Goal: Use online tool/utility: Utilize a website feature to perform a specific function

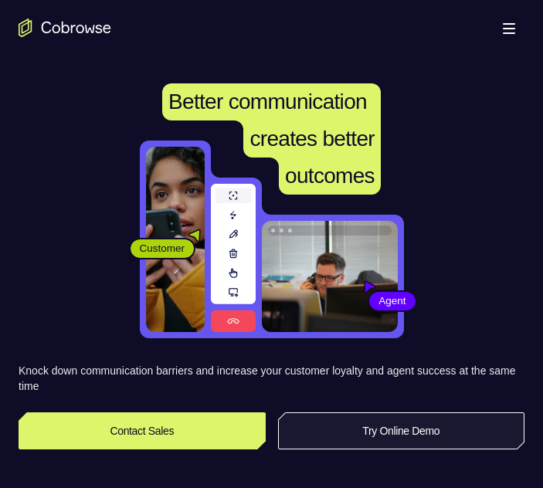
click at [406, 439] on link "Try Online Demo" at bounding box center [401, 430] width 247 height 37
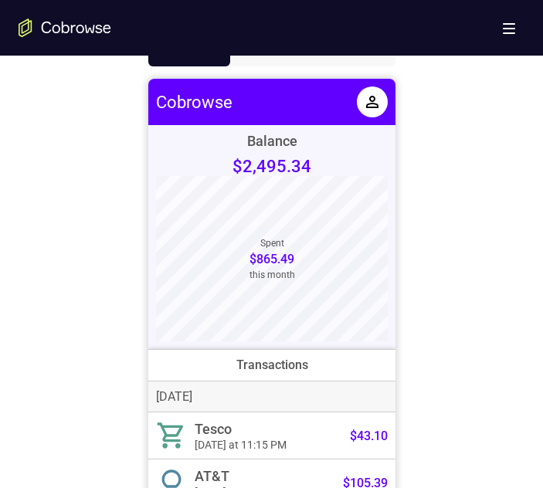
scroll to position [479, 0]
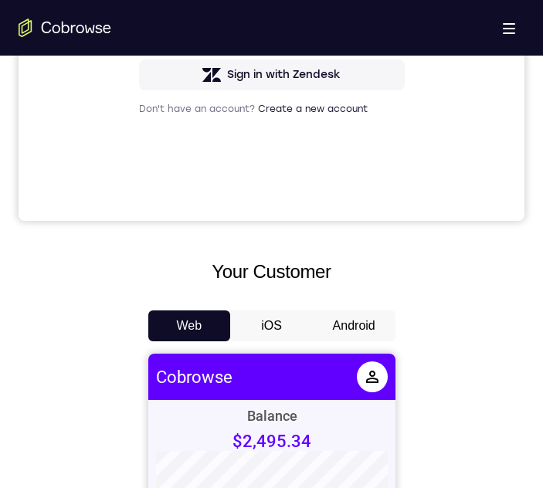
click at [345, 317] on button "Android" at bounding box center [354, 326] width 83 height 31
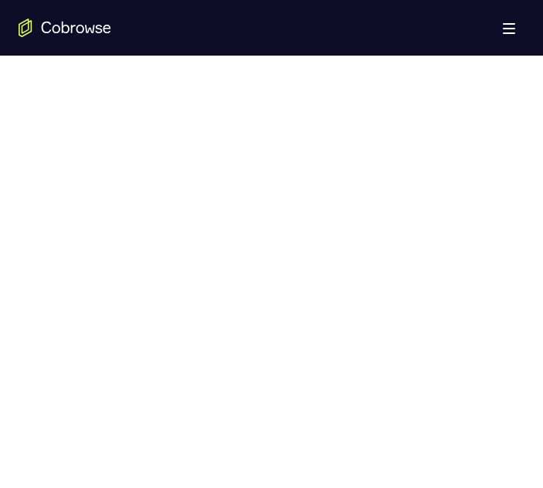
drag, startPoint x: 548, startPoint y: 167, endPoint x: 15, endPoint y: 8, distance: 556.8
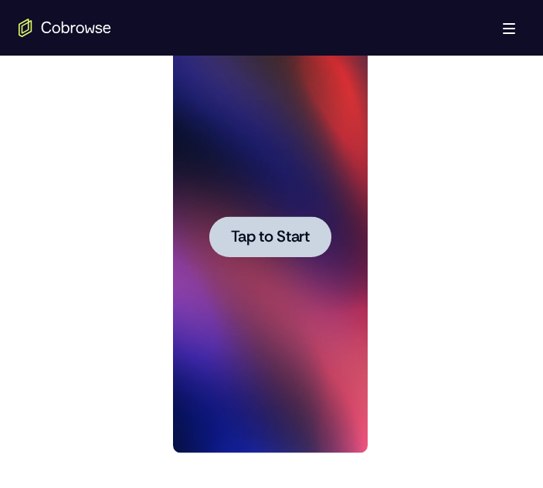
scroll to position [757, 0]
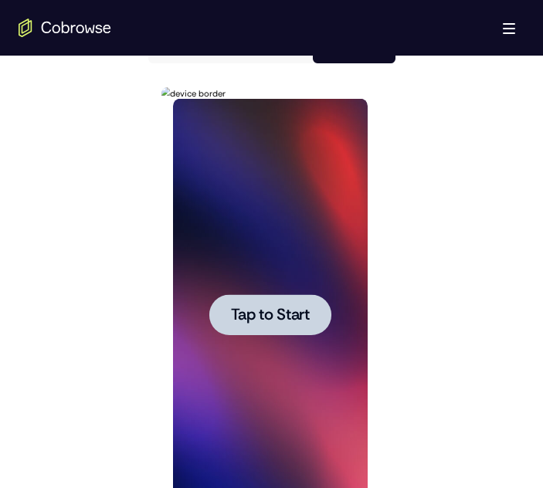
click at [265, 311] on span "Tap to Start" at bounding box center [270, 314] width 79 height 15
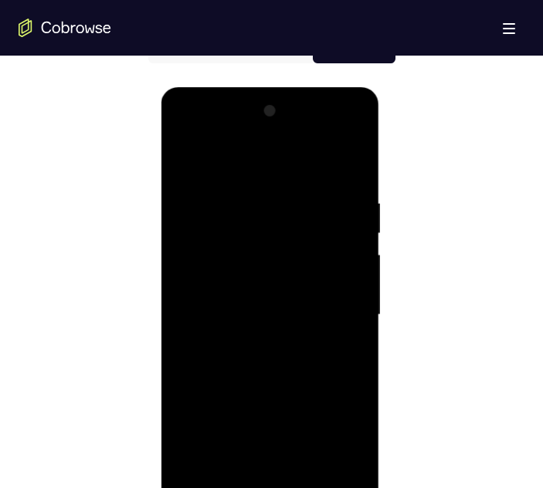
drag, startPoint x: 294, startPoint y: 314, endPoint x: 286, endPoint y: 178, distance: 135.4
click at [286, 178] on div at bounding box center [270, 315] width 195 height 433
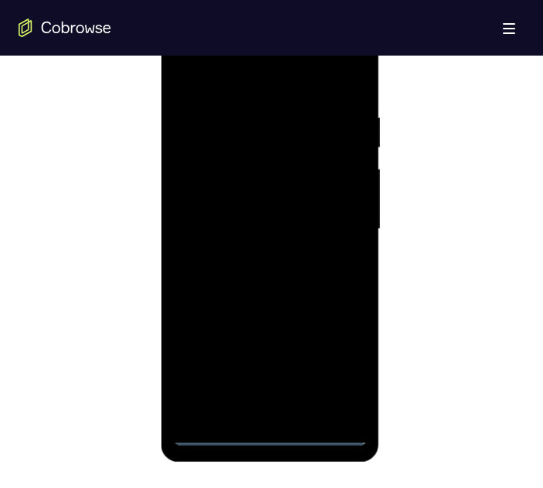
click at [267, 428] on div at bounding box center [270, 229] width 195 height 433
click at [273, 431] on div at bounding box center [270, 229] width 195 height 433
click at [345, 365] on div at bounding box center [270, 229] width 195 height 433
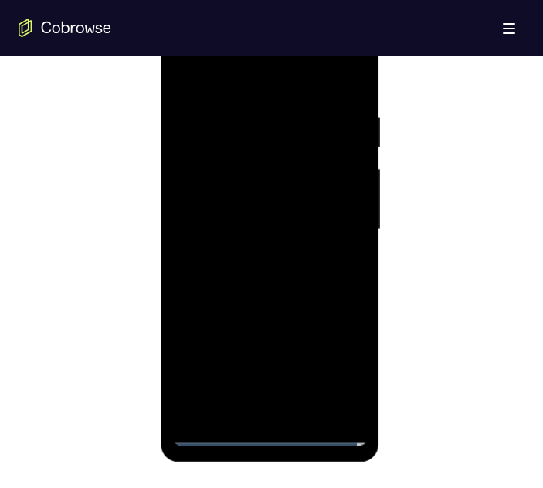
scroll to position [786, 0]
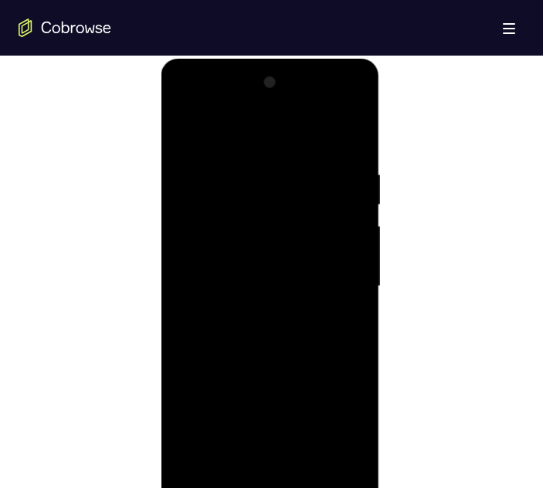
click at [250, 130] on div at bounding box center [270, 286] width 195 height 433
click at [340, 277] on div at bounding box center [270, 286] width 195 height 433
click at [246, 311] on div at bounding box center [270, 286] width 195 height 433
click at [243, 265] on div at bounding box center [270, 286] width 195 height 433
click at [243, 242] on div at bounding box center [270, 286] width 195 height 433
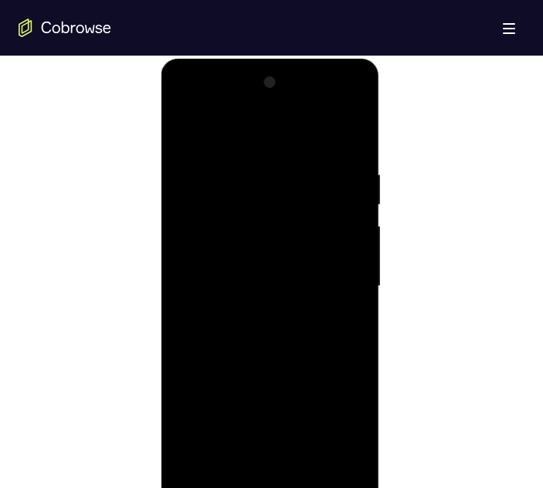
click at [348, 253] on div at bounding box center [270, 286] width 195 height 433
drag, startPoint x: 290, startPoint y: 282, endPoint x: 290, endPoint y: 295, distance: 13.2
click at [290, 282] on div at bounding box center [270, 286] width 195 height 433
click at [284, 334] on div at bounding box center [270, 286] width 195 height 433
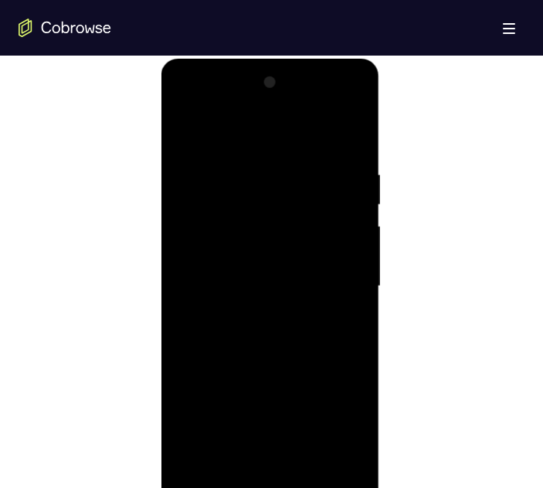
click at [276, 324] on div at bounding box center [270, 286] width 195 height 433
click at [282, 338] on div at bounding box center [270, 286] width 195 height 433
click at [293, 345] on div at bounding box center [270, 286] width 195 height 433
click at [358, 127] on div at bounding box center [270, 286] width 195 height 433
click at [191, 467] on div at bounding box center [270, 286] width 195 height 433
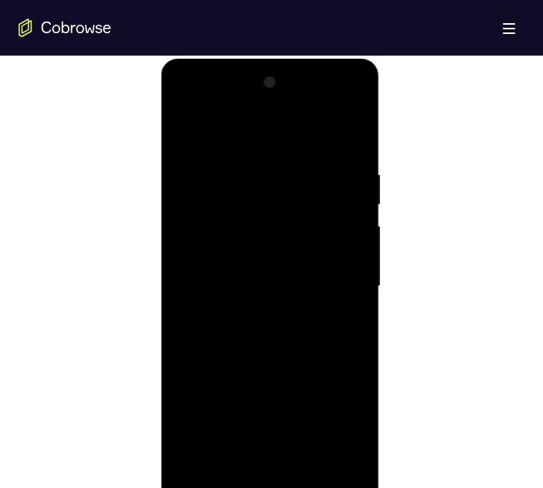
click at [242, 169] on div at bounding box center [270, 286] width 195 height 433
click at [342, 268] on div at bounding box center [270, 286] width 195 height 433
click at [342, 270] on div at bounding box center [270, 286] width 195 height 433
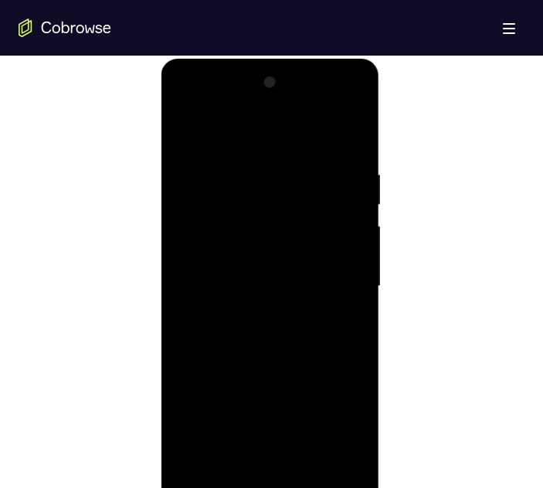
click at [331, 216] on div at bounding box center [270, 286] width 195 height 433
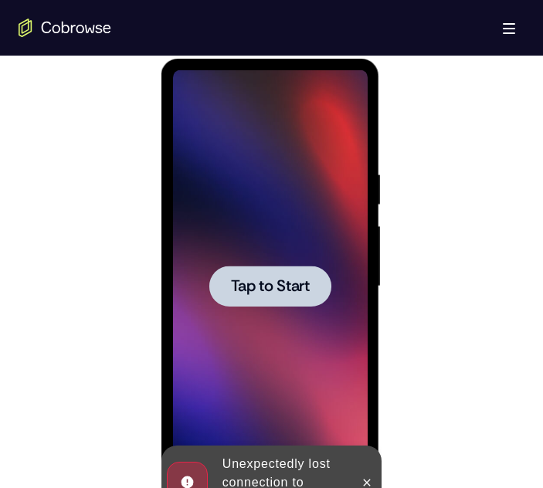
click at [294, 279] on span "Tap to Start" at bounding box center [270, 286] width 79 height 15
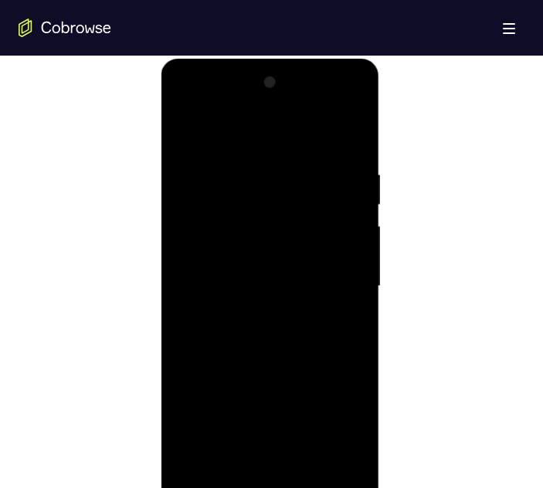
scroll to position [899, 0]
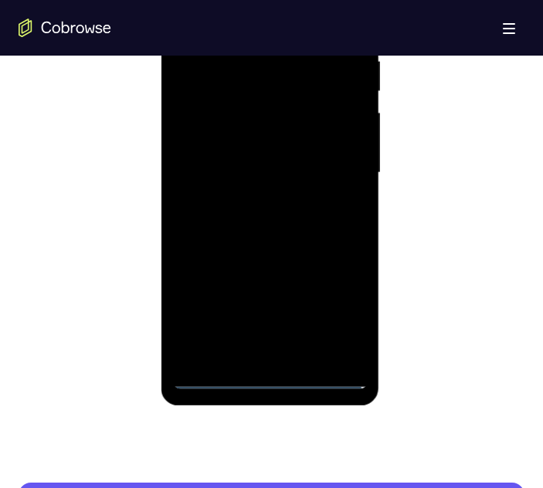
click at [267, 372] on div at bounding box center [270, 173] width 195 height 433
click at [267, 375] on div at bounding box center [270, 173] width 195 height 433
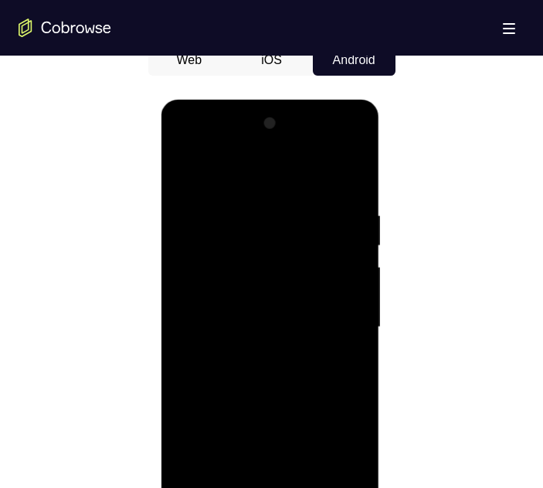
click at [339, 467] on div at bounding box center [270, 327] width 195 height 433
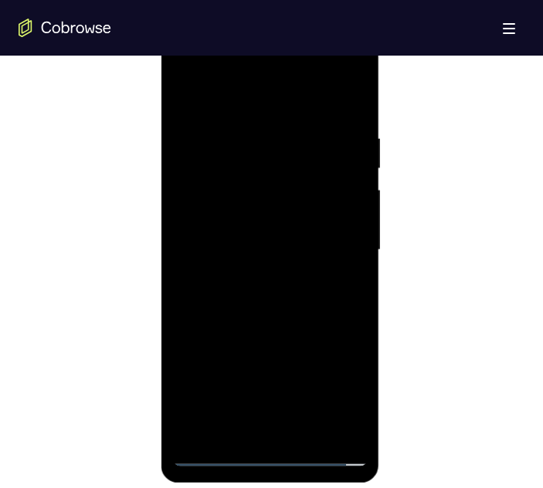
click at [194, 100] on div at bounding box center [270, 250] width 195 height 433
click at [331, 236] on div at bounding box center [270, 250] width 195 height 433
click at [248, 425] on div at bounding box center [270, 250] width 195 height 433
click at [257, 231] on div at bounding box center [270, 250] width 195 height 433
click at [233, 215] on div at bounding box center [270, 250] width 195 height 433
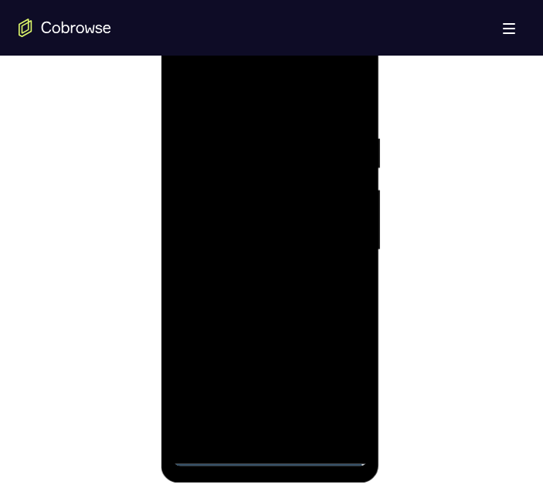
click at [266, 450] on div at bounding box center [270, 250] width 195 height 433
click at [345, 382] on div at bounding box center [270, 250] width 195 height 433
click at [210, 96] on div at bounding box center [270, 250] width 195 height 433
click at [338, 250] on div at bounding box center [270, 250] width 195 height 433
drag, startPoint x: 247, startPoint y: 275, endPoint x: 247, endPoint y: 266, distance: 9.3
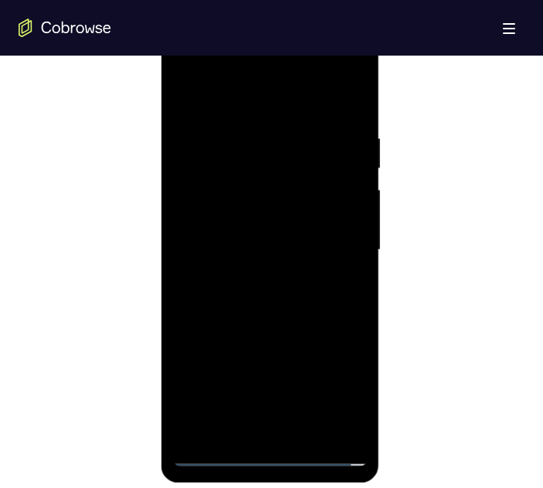
click at [249, 277] on div at bounding box center [270, 250] width 195 height 433
click at [227, 230] on div at bounding box center [270, 250] width 195 height 433
click at [221, 212] on div at bounding box center [270, 250] width 195 height 433
drag, startPoint x: 240, startPoint y: 246, endPoint x: 239, endPoint y: 255, distance: 8.6
click at [240, 247] on div at bounding box center [270, 250] width 195 height 433
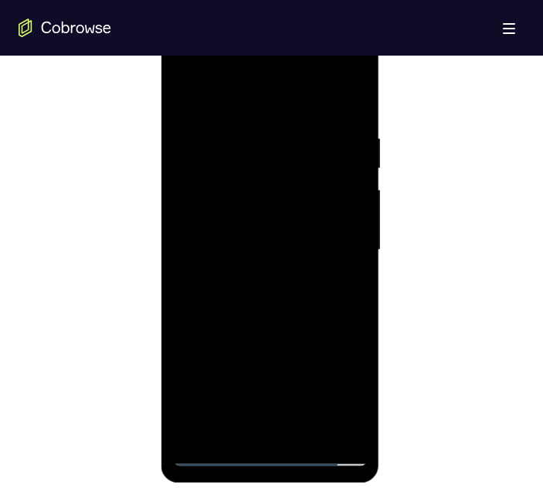
click at [244, 299] on div at bounding box center [270, 250] width 195 height 433
click at [259, 293] on div at bounding box center [270, 250] width 195 height 433
click at [242, 303] on div at bounding box center [270, 250] width 195 height 433
click at [259, 287] on div at bounding box center [270, 250] width 195 height 433
click at [256, 310] on div at bounding box center [270, 250] width 195 height 433
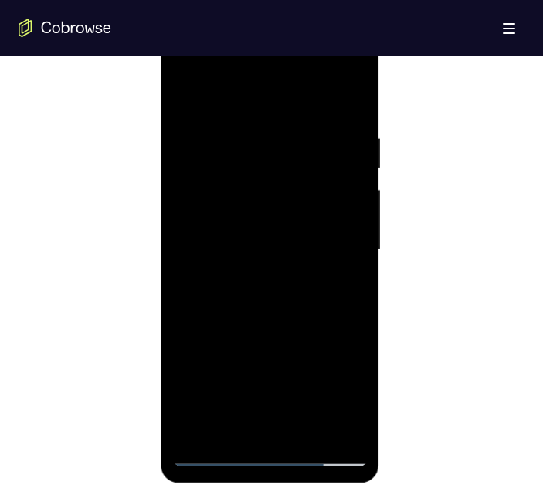
click at [311, 423] on div at bounding box center [270, 250] width 195 height 433
click at [294, 332] on div at bounding box center [270, 250] width 195 height 433
drag, startPoint x: 260, startPoint y: 237, endPoint x: 252, endPoint y: 313, distance: 76.2
click at [260, 238] on div at bounding box center [270, 250] width 195 height 433
click at [215, 425] on div at bounding box center [270, 250] width 195 height 433
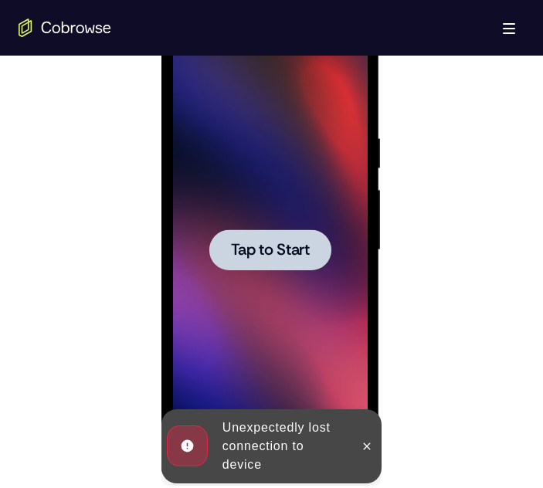
click at [274, 253] on span "Tap to Start" at bounding box center [270, 250] width 79 height 15
